Goal: Information Seeking & Learning: Understand process/instructions

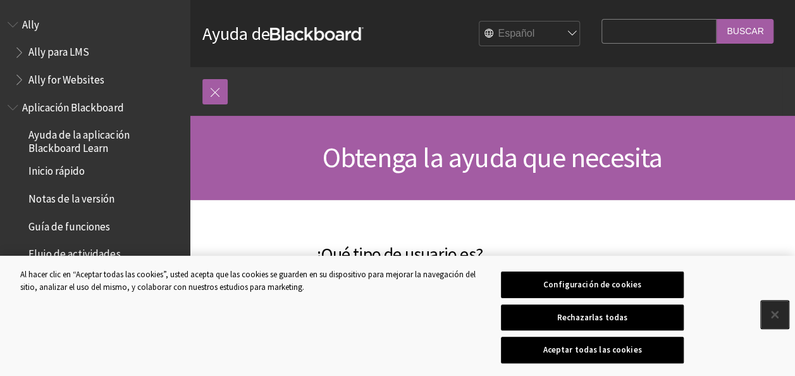
click at [772, 311] on button "Cerrar" at bounding box center [775, 314] width 28 height 28
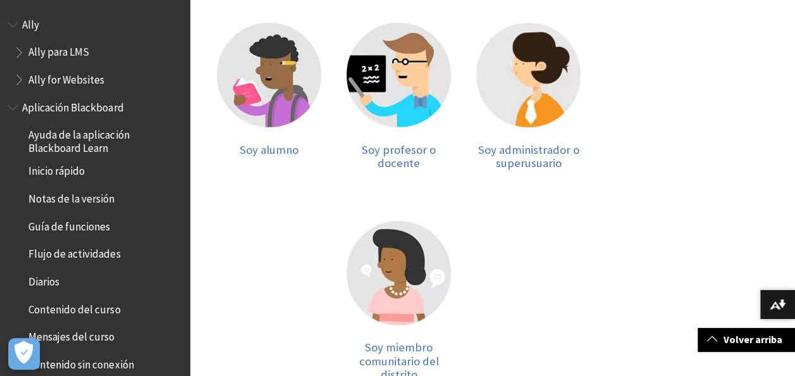
scroll to position [253, 0]
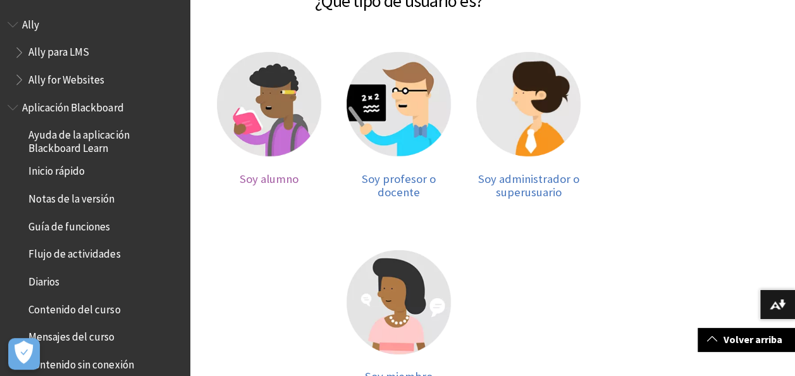
click at [250, 107] on img at bounding box center [269, 104] width 104 height 104
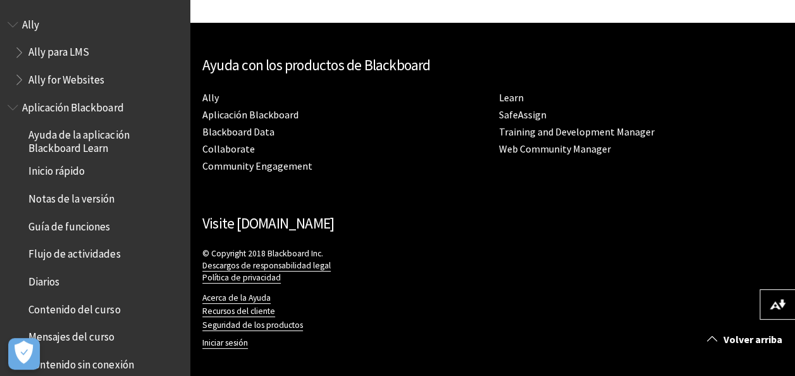
scroll to position [123, 0]
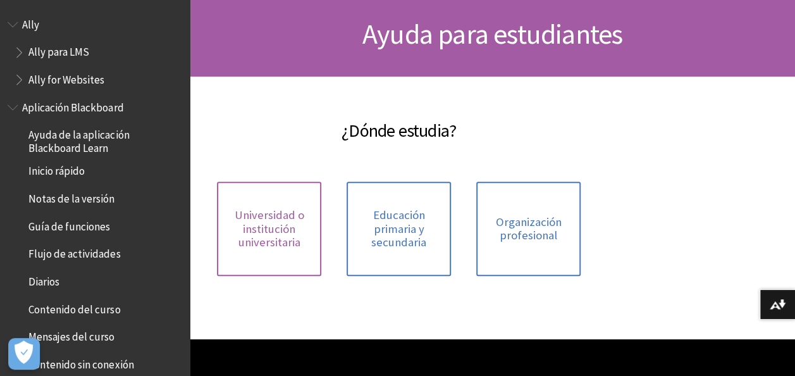
click at [278, 246] on span "Universidad o institución universitaria" at bounding box center [268, 228] width 89 height 41
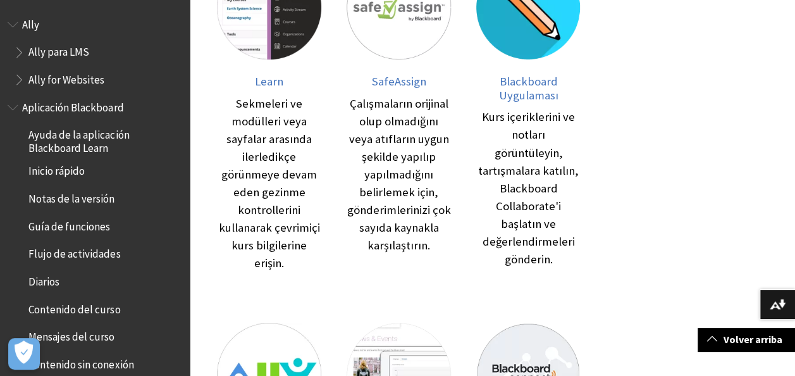
scroll to position [126, 0]
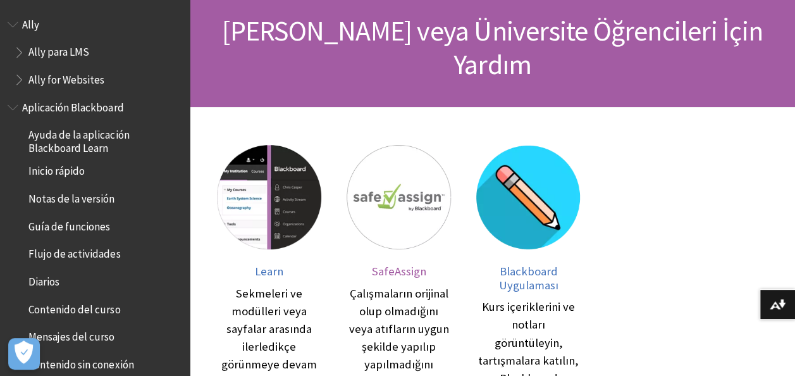
click at [392, 176] on img at bounding box center [398, 197] width 104 height 104
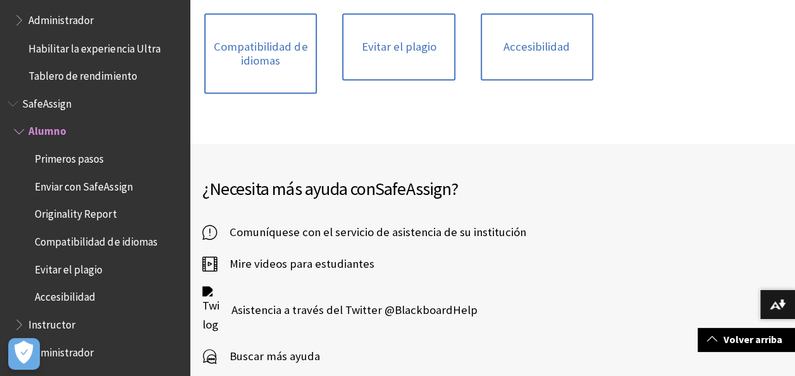
scroll to position [253, 0]
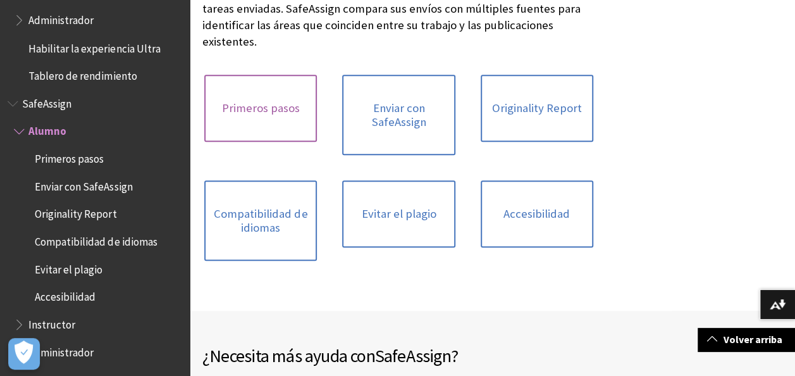
click at [270, 89] on link "Primeros pasos" at bounding box center [260, 108] width 113 height 67
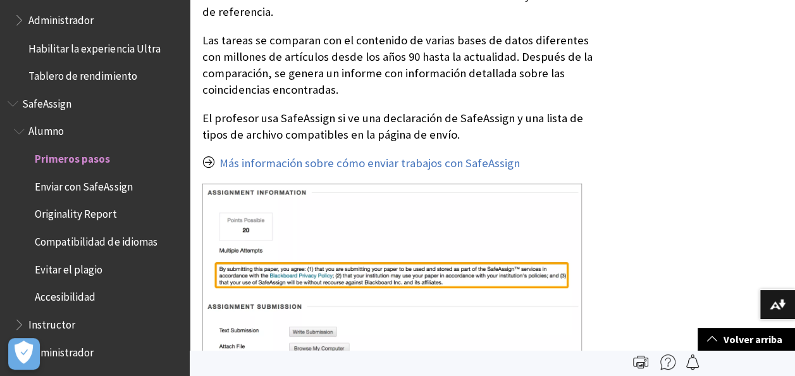
scroll to position [190, 0]
